Goal: Navigation & Orientation: Understand site structure

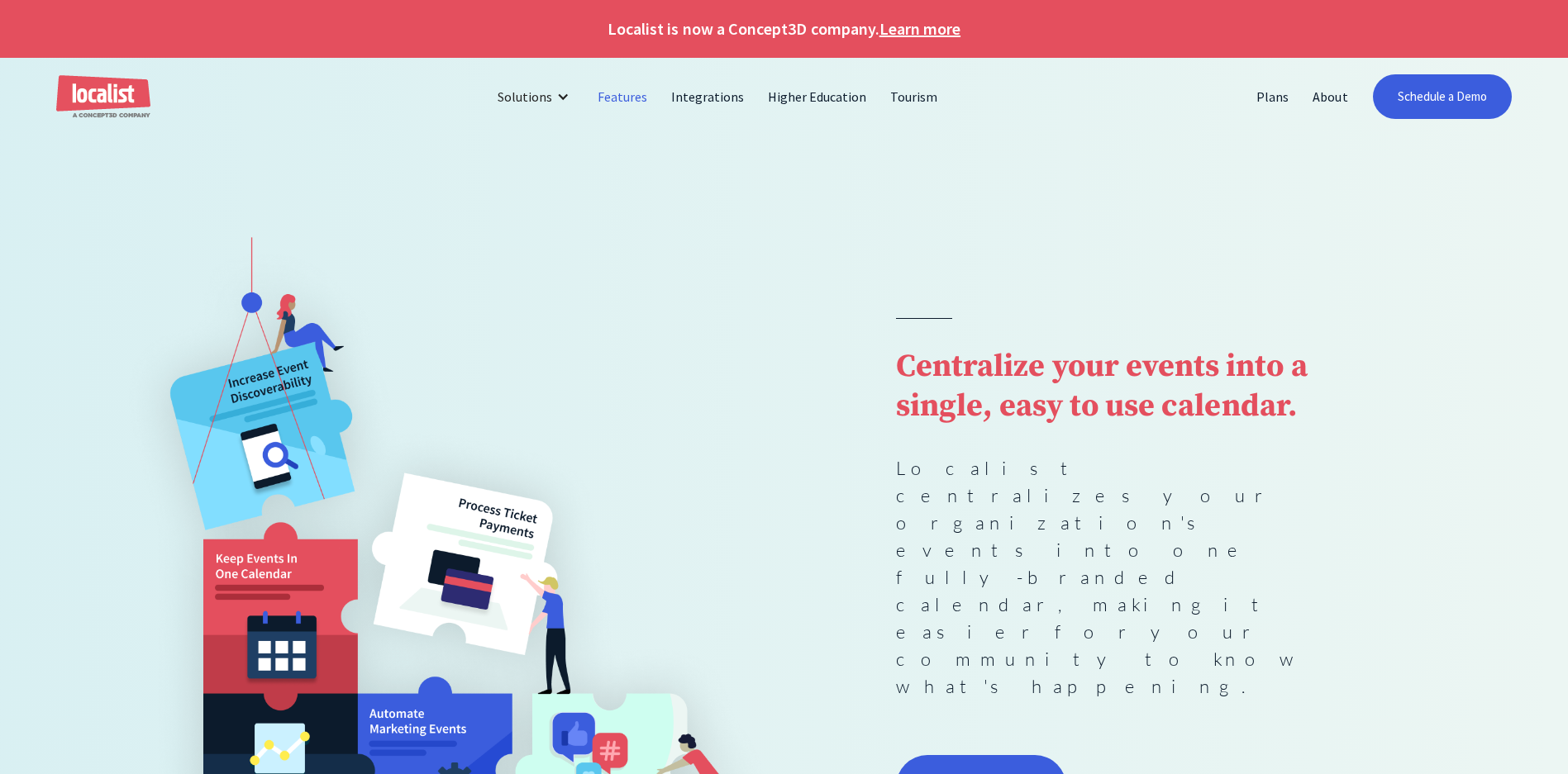
click at [642, 101] on link "Features" at bounding box center [623, 96] width 73 height 39
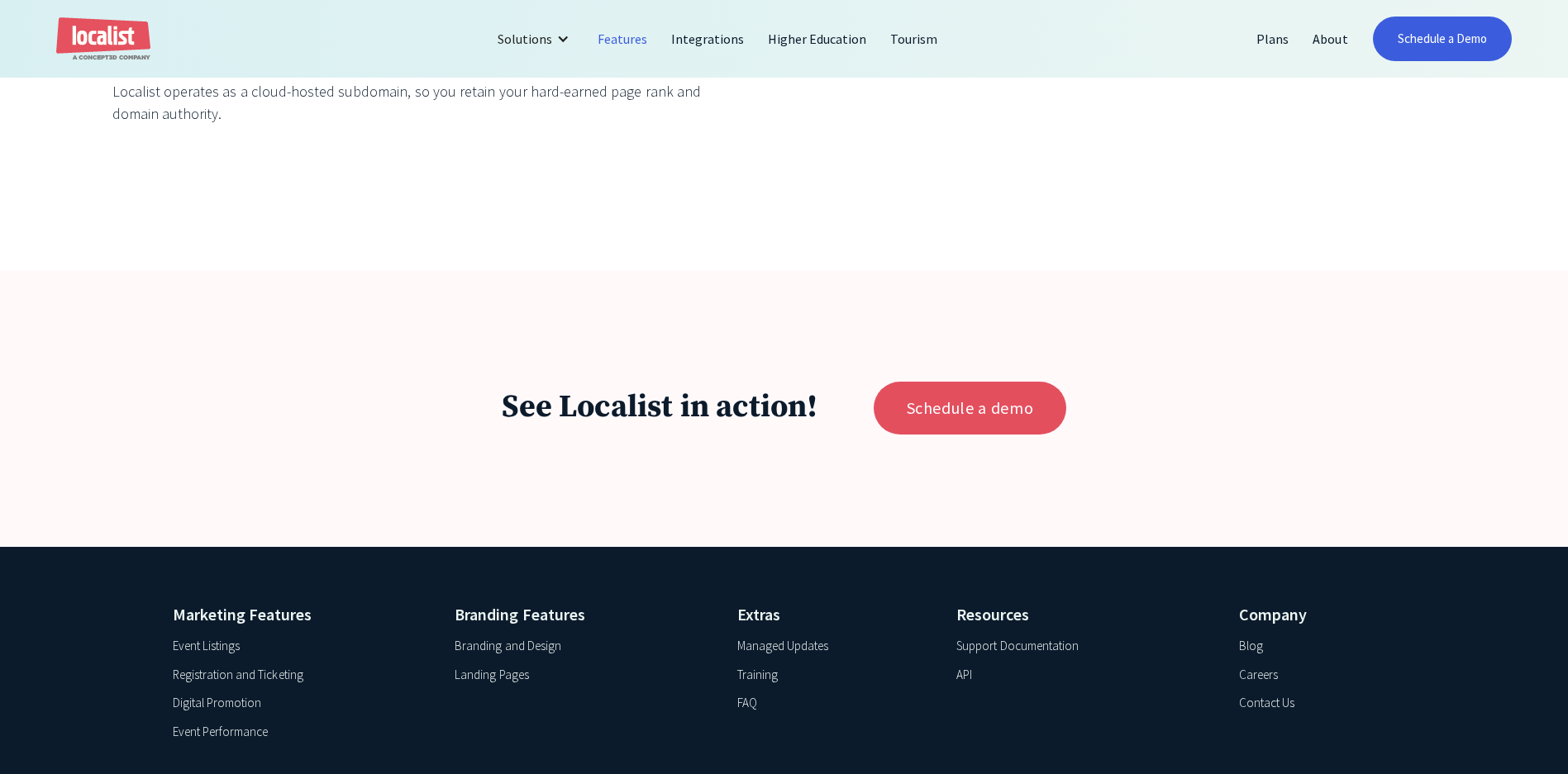
scroll to position [7418, 0]
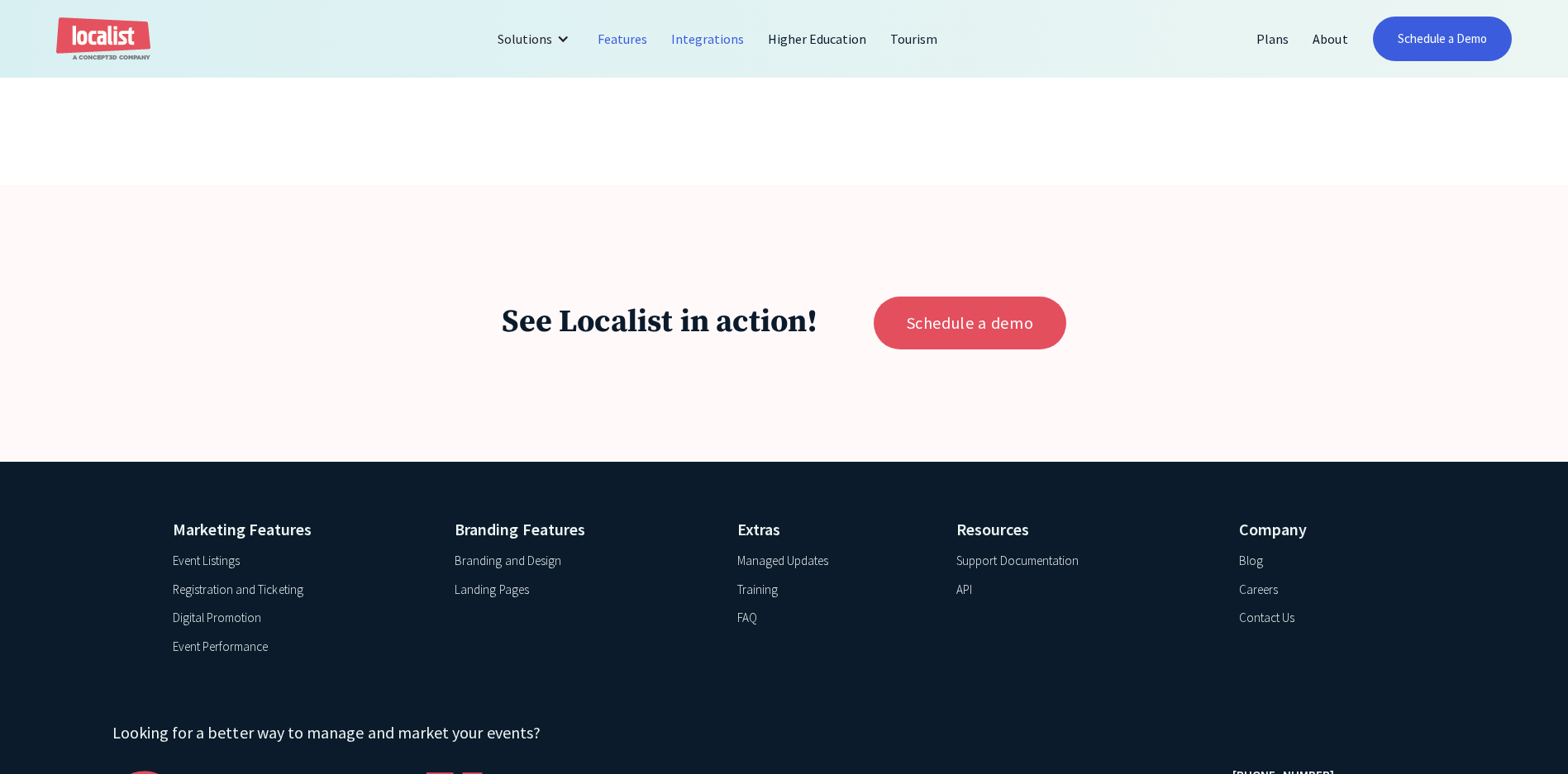
click at [709, 39] on link "Integrations" at bounding box center [707, 39] width 96 height 39
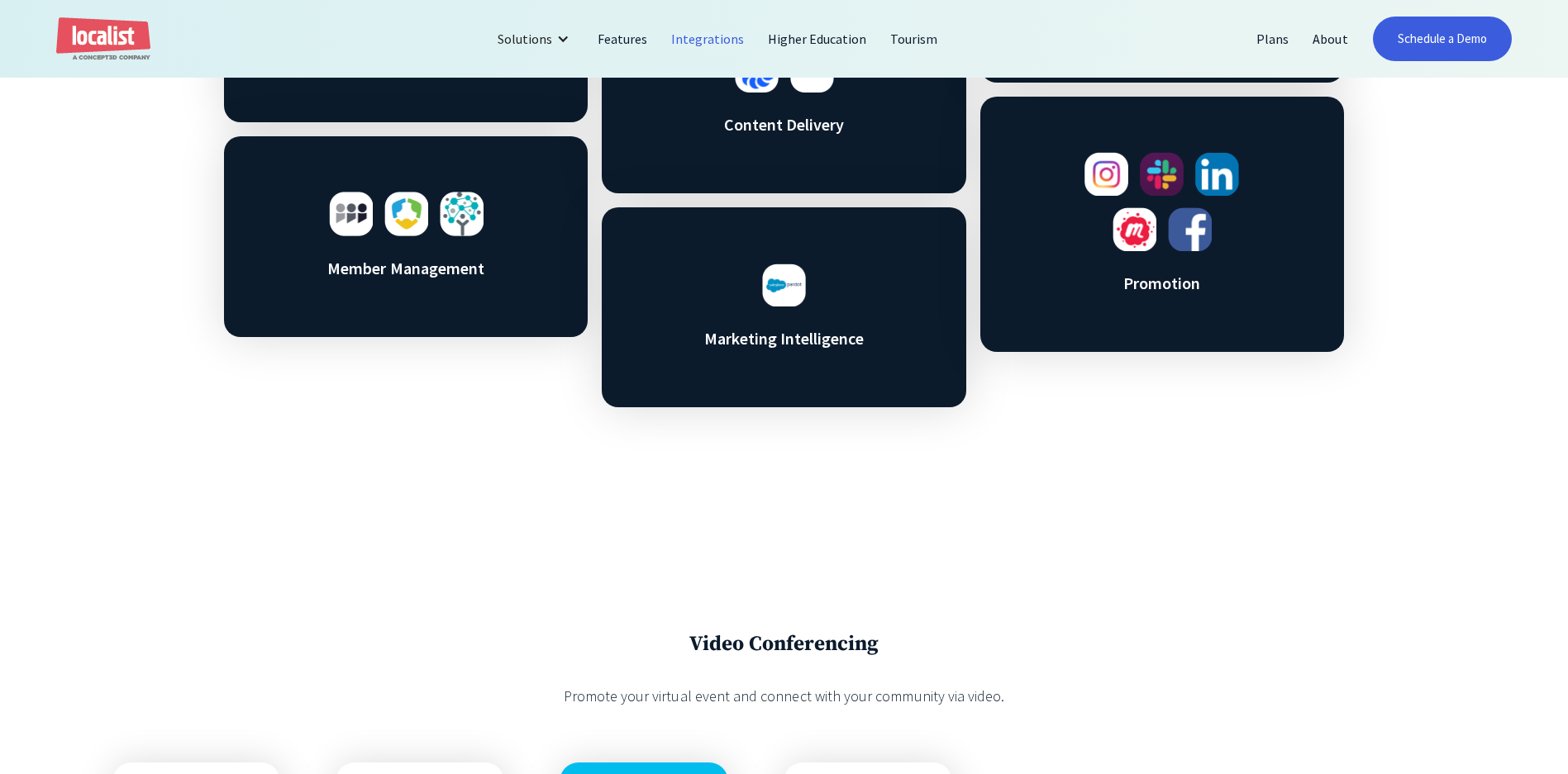
scroll to position [830, 0]
